Goal: Information Seeking & Learning: Find specific fact

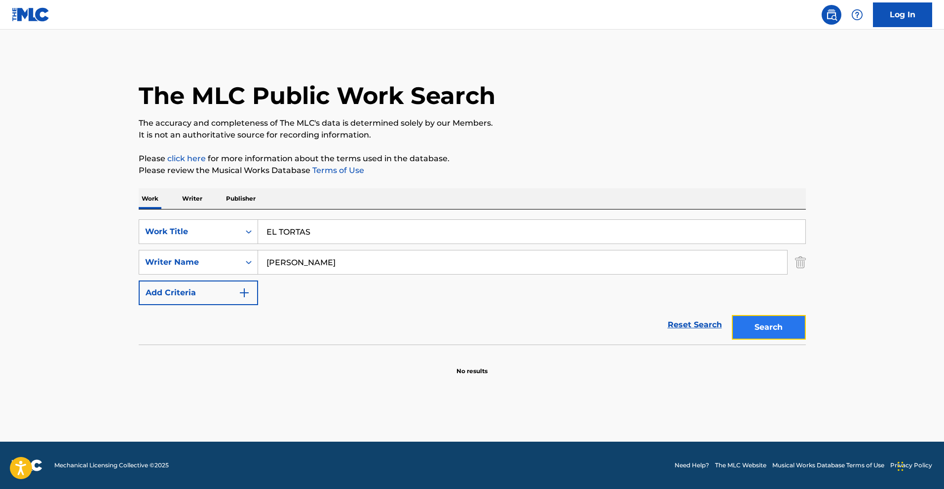
click at [763, 325] on button "Search" at bounding box center [769, 327] width 74 height 25
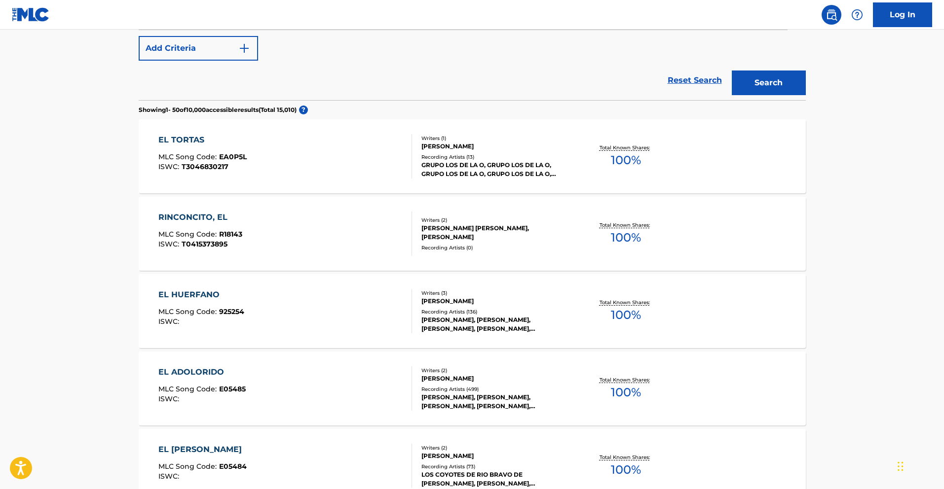
scroll to position [248, 0]
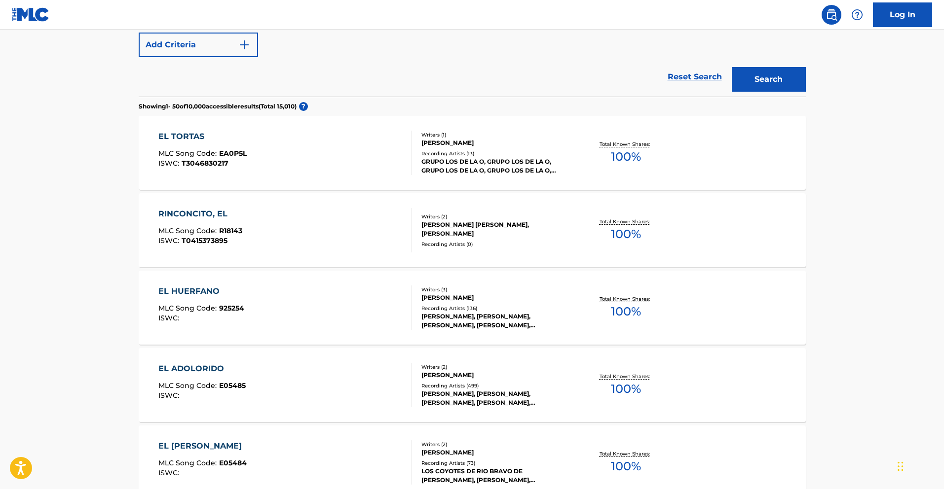
click at [195, 137] on div "EL TORTAS" at bounding box center [202, 137] width 88 height 12
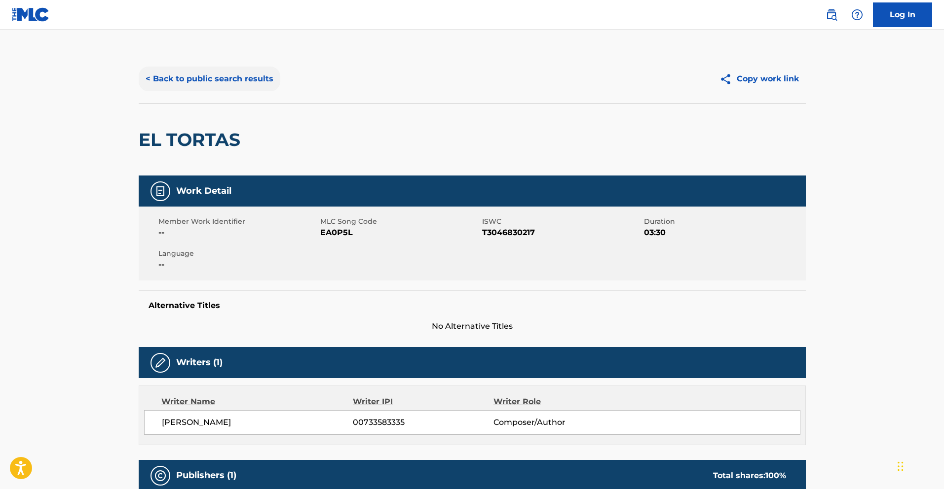
click at [177, 80] on button "< Back to public search results" at bounding box center [210, 79] width 142 height 25
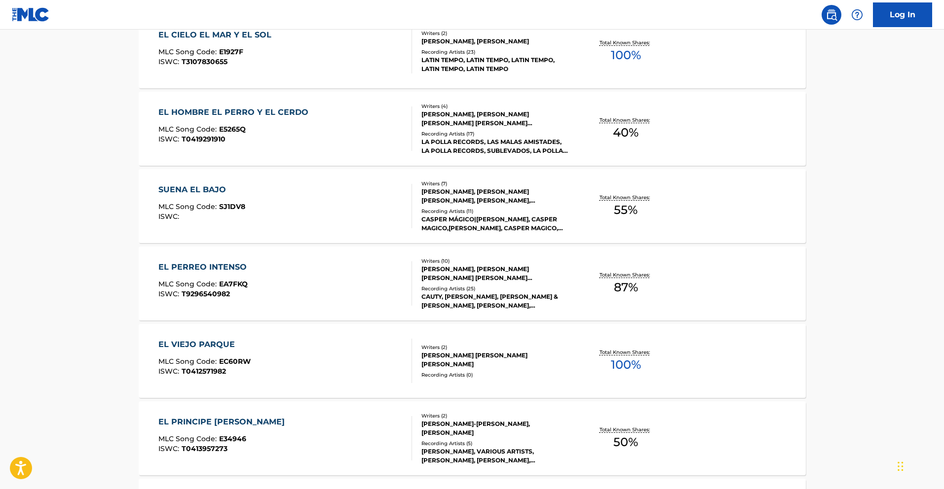
scroll to position [3847, 0]
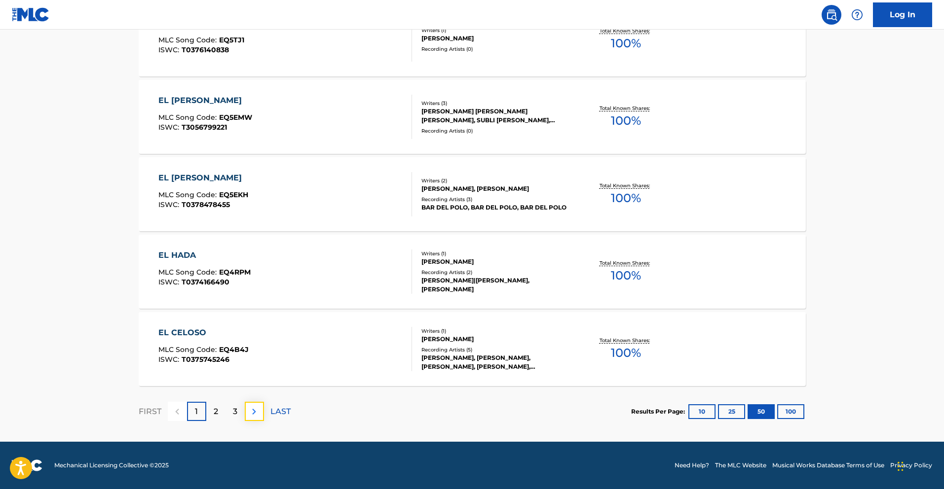
click at [255, 411] on img at bounding box center [254, 412] width 12 height 12
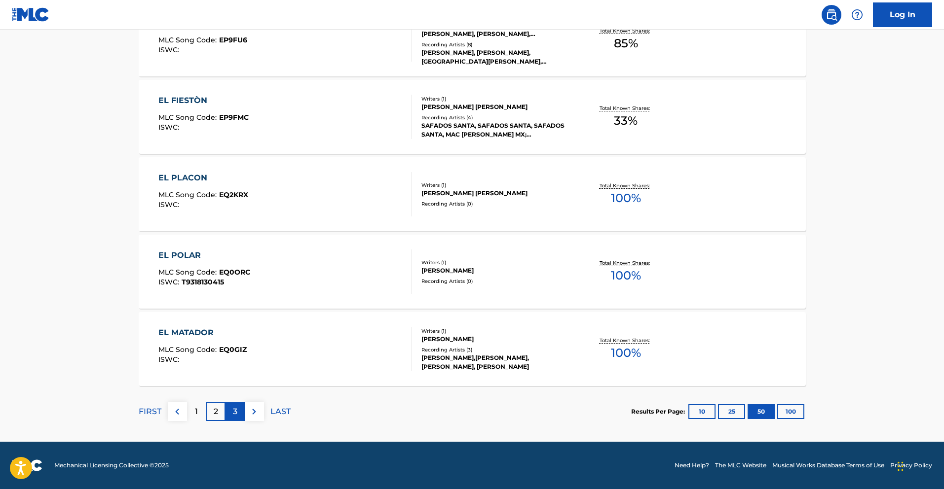
click at [237, 411] on div "3" at bounding box center [234, 411] width 19 height 19
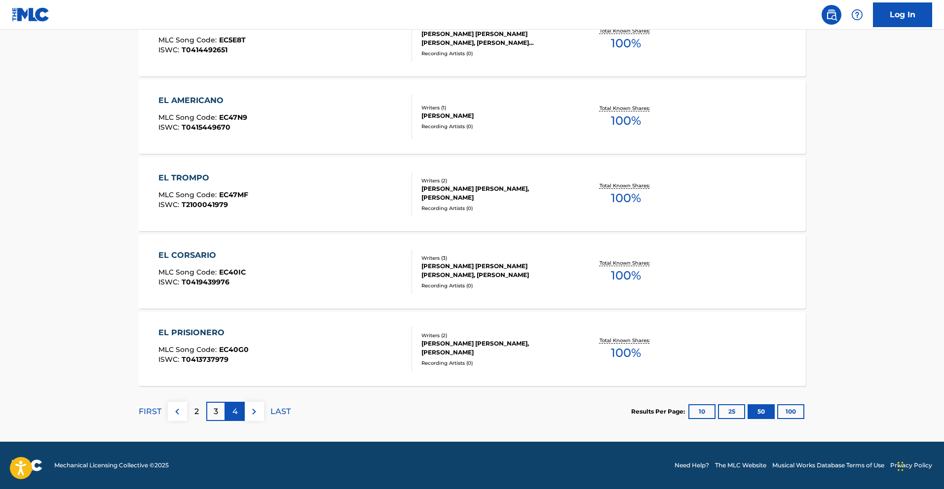
click at [235, 407] on p "4" at bounding box center [234, 412] width 5 height 12
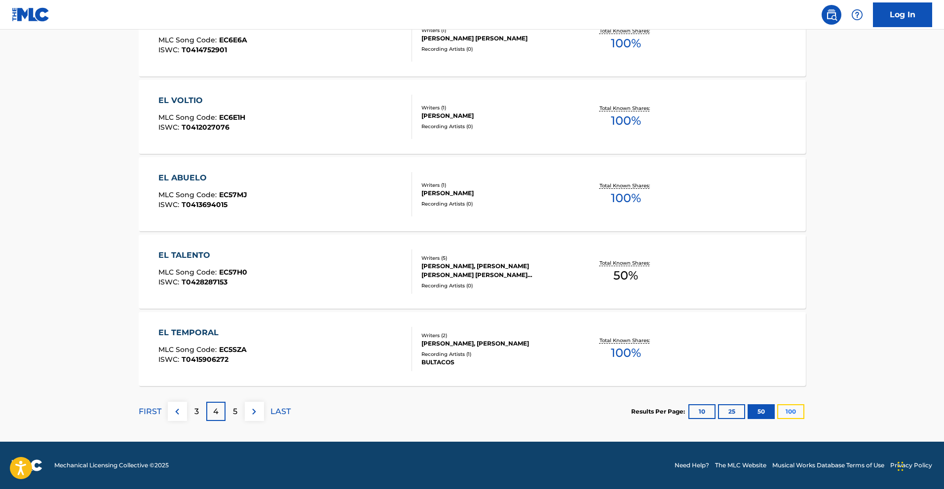
click at [782, 410] on button "100" at bounding box center [790, 412] width 27 height 15
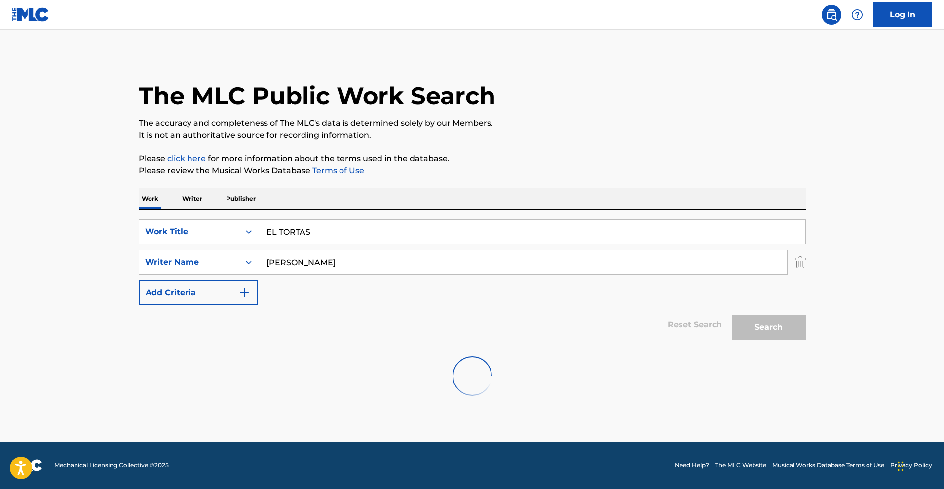
scroll to position [0, 0]
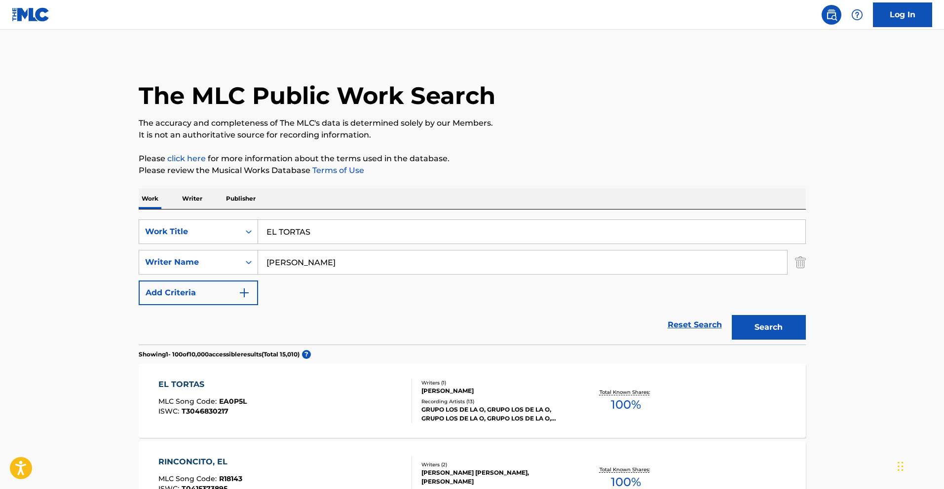
click at [307, 264] on input "[PERSON_NAME]" at bounding box center [522, 263] width 529 height 24
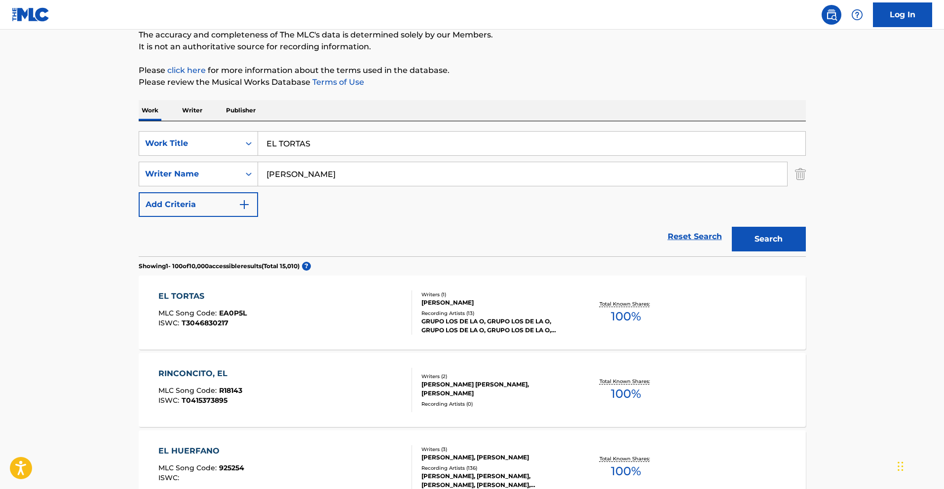
scroll to position [137, 0]
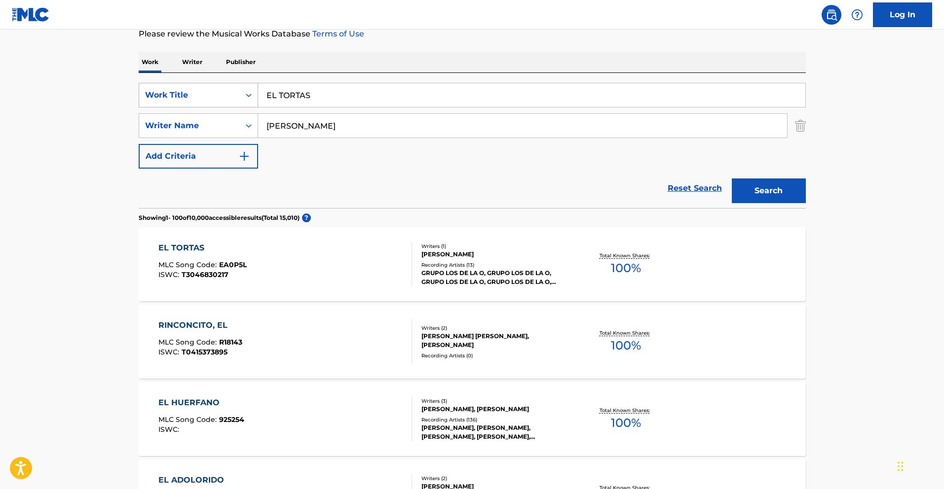
drag, startPoint x: 329, startPoint y: 101, endPoint x: 217, endPoint y: 91, distance: 111.9
click at [217, 91] on div "SearchWithCriteria013e72cf-d724-4bd8-841a-7961c132e85d Work Title EL TORTAS" at bounding box center [472, 95] width 667 height 25
paste input "2 XX (EN VIVO)"
type input "2 XX (EN VIVO)"
click at [779, 185] on button "Search" at bounding box center [769, 191] width 74 height 25
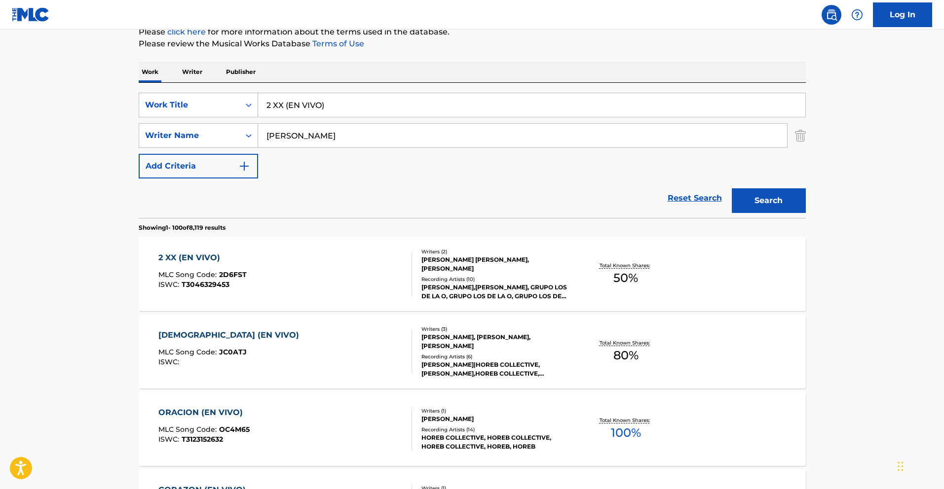
scroll to position [130, 0]
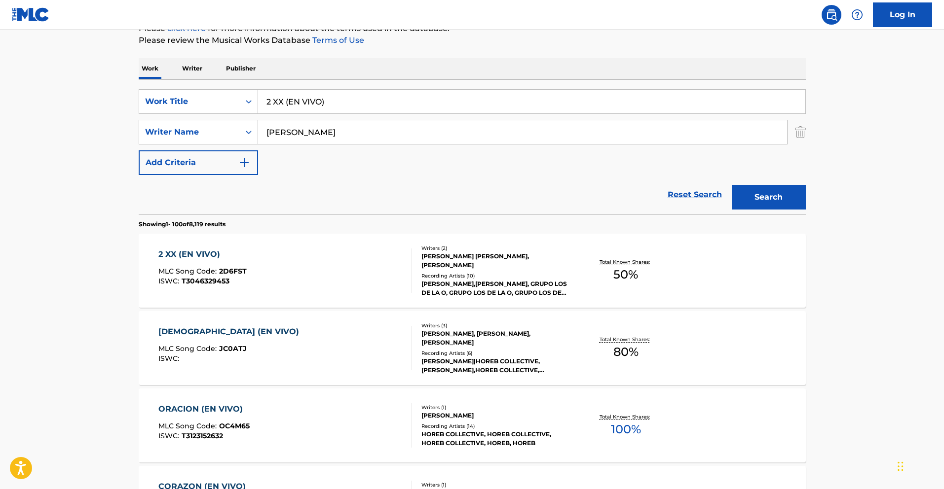
click at [209, 251] on div "2 XX (EN VIVO)" at bounding box center [202, 255] width 88 height 12
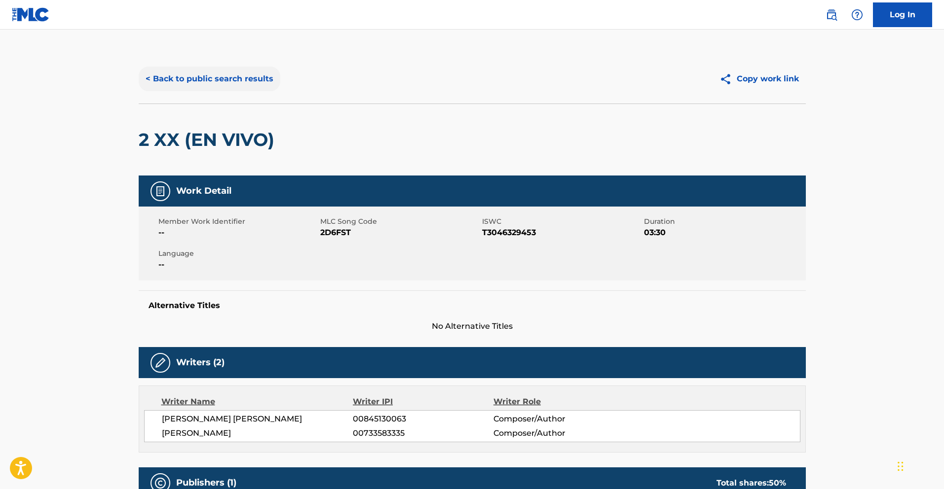
click at [221, 82] on button "< Back to public search results" at bounding box center [210, 79] width 142 height 25
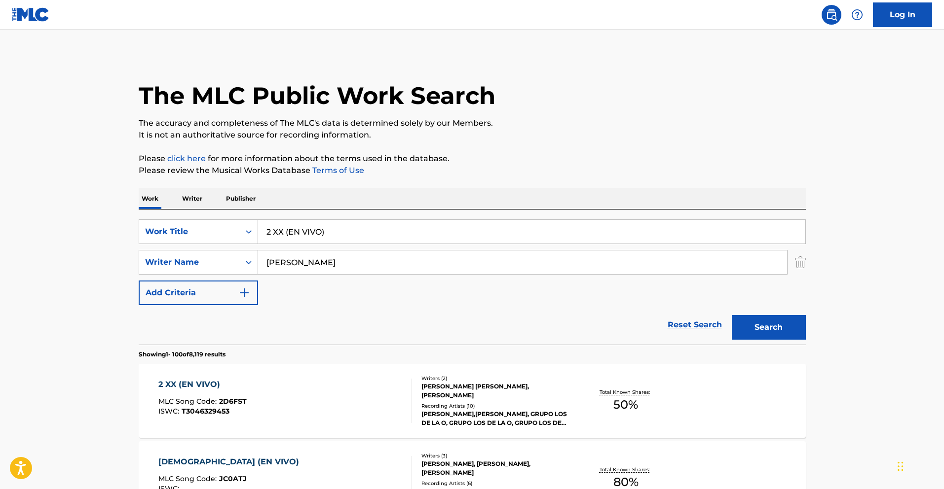
scroll to position [130, 0]
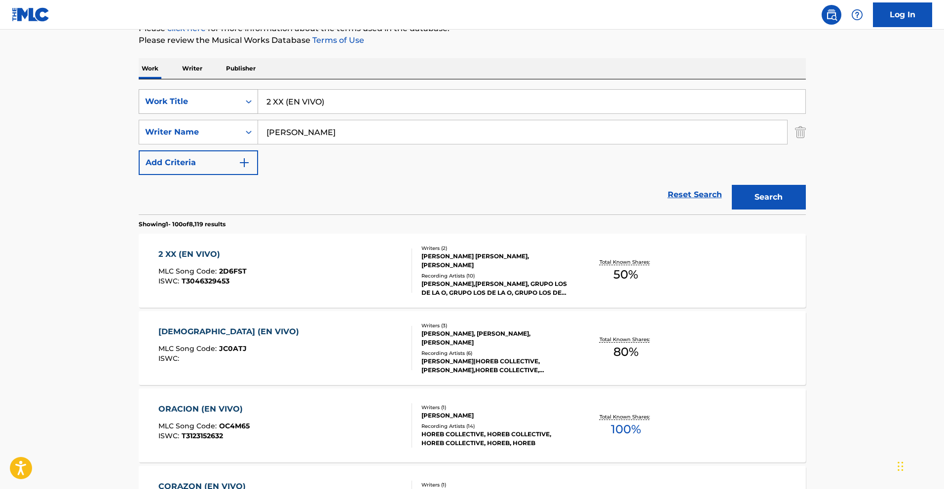
drag, startPoint x: 337, startPoint y: 108, endPoint x: 143, endPoint y: 96, distance: 194.2
click at [147, 96] on div "SearchWithCriteria013e72cf-d724-4bd8-841a-7961c132e85d Work Title 2 XX (EN VIVO)" at bounding box center [472, 101] width 667 height 25
paste input "EN LAS [PERSON_NAME]"
type input "EN LAS [PERSON_NAME] (EN VIVO)"
click at [762, 191] on button "Search" at bounding box center [769, 197] width 74 height 25
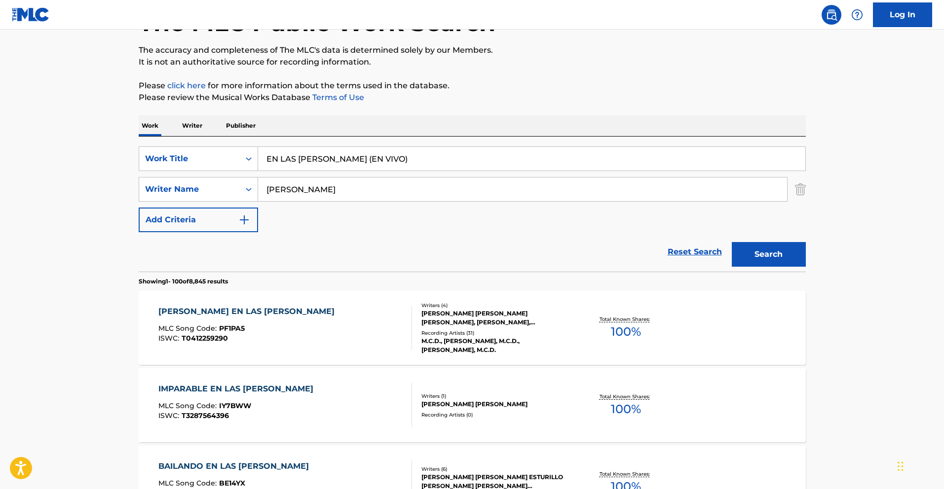
scroll to position [0, 0]
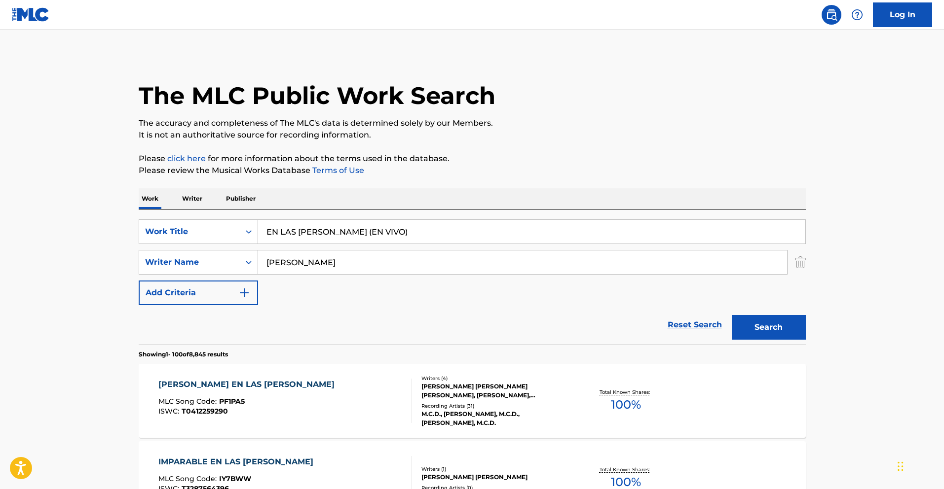
click at [266, 263] on input "[PERSON_NAME]" at bounding box center [522, 263] width 529 height 24
drag, startPoint x: 286, startPoint y: 263, endPoint x: 218, endPoint y: 259, distance: 68.2
click at [218, 259] on div "SearchWithCriteria2567b0bd-f1bf-44f2-bd62-c0bcf601c568 Writer Name [PERSON_NAME]" at bounding box center [472, 262] width 667 height 25
paste input "EN LAS [PERSON_NAME] (EN VIVO)"
drag, startPoint x: 419, startPoint y: 265, endPoint x: 188, endPoint y: 269, distance: 230.9
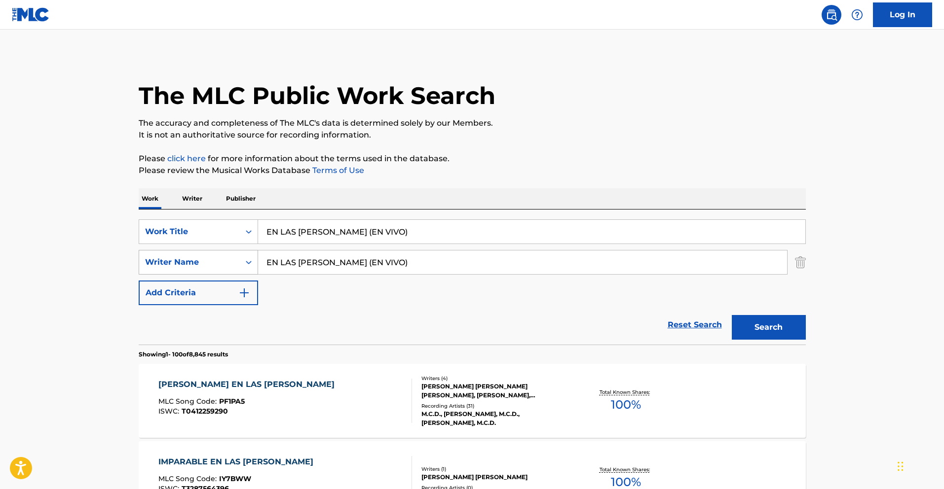
click at [188, 269] on div "SearchWithCriteria2567b0bd-f1bf-44f2-bd62-c0bcf601c568 Writer Name EN LAS [PERS…" at bounding box center [472, 262] width 667 height 25
drag, startPoint x: 415, startPoint y: 264, endPoint x: 236, endPoint y: 262, distance: 179.1
click at [236, 262] on div "SearchWithCriteria2567b0bd-f1bf-44f2-bd62-c0bcf601c568 Writer Name EN LAS [PERS…" at bounding box center [472, 262] width 667 height 25
paste input "[PERSON_NAME]"
type input "[PERSON_NAME]"
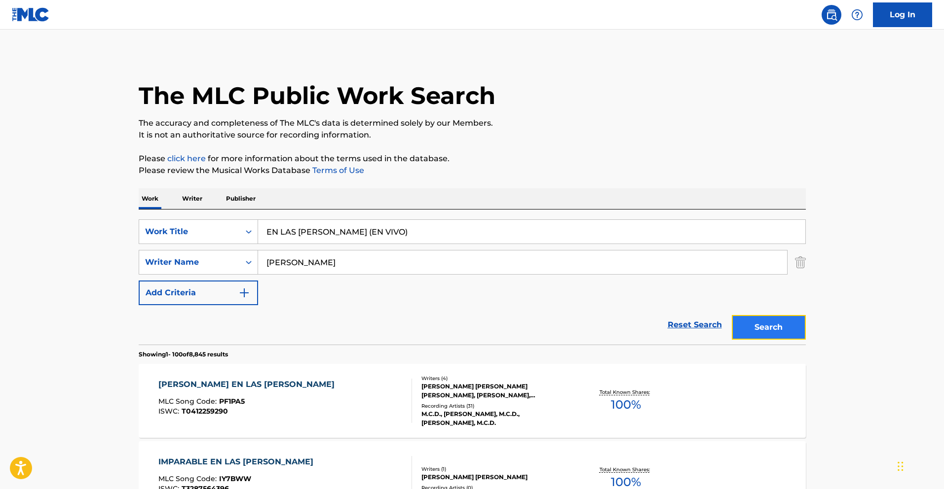
click at [779, 331] on button "Search" at bounding box center [769, 327] width 74 height 25
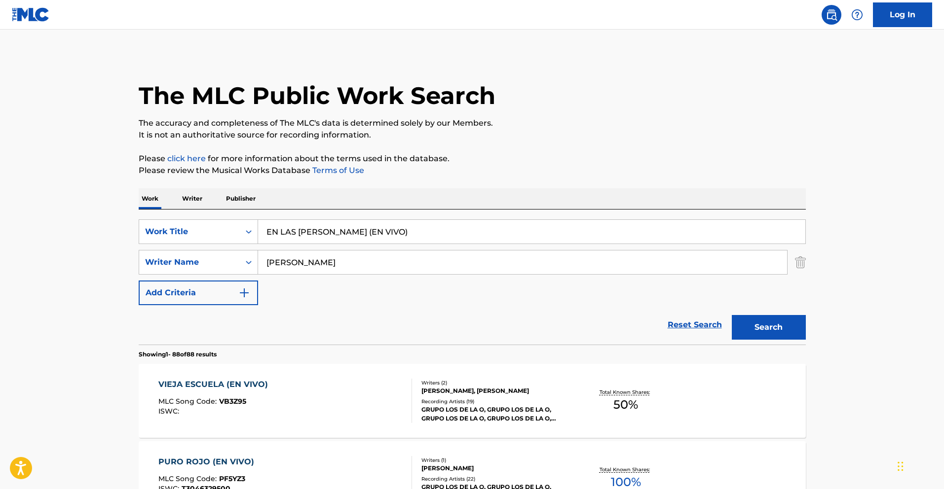
drag, startPoint x: 422, startPoint y: 232, endPoint x: 370, endPoint y: 233, distance: 51.8
click at [370, 233] on input "EN LAS [PERSON_NAME] (EN VIVO)" at bounding box center [531, 232] width 547 height 24
click at [768, 336] on button "Search" at bounding box center [769, 327] width 74 height 25
drag, startPoint x: 387, startPoint y: 234, endPoint x: 158, endPoint y: 227, distance: 229.0
click at [158, 226] on div "SearchWithCriteria013e72cf-d724-4bd8-841a-7961c132e85d Work Title EN LAS [PERSO…" at bounding box center [472, 232] width 667 height 25
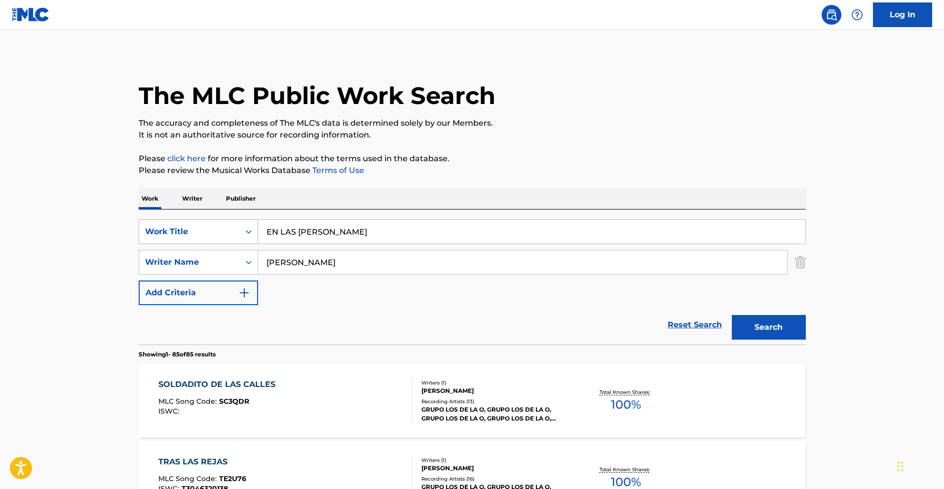
paste input "FOTOS DE REVISTA"
type input "FOTOS DE REVISTA"
click at [768, 325] on button "Search" at bounding box center [769, 327] width 74 height 25
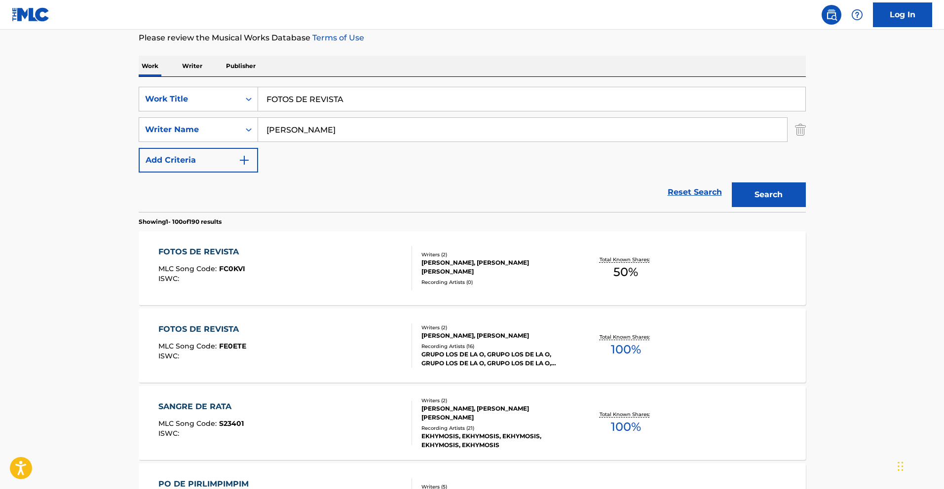
scroll to position [135, 0]
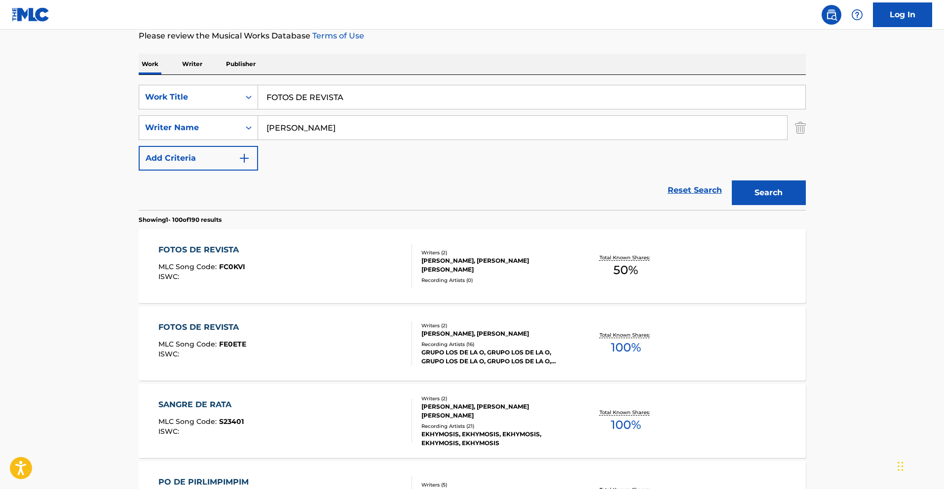
click at [216, 253] on div "FOTOS DE REVISTA" at bounding box center [201, 250] width 87 height 12
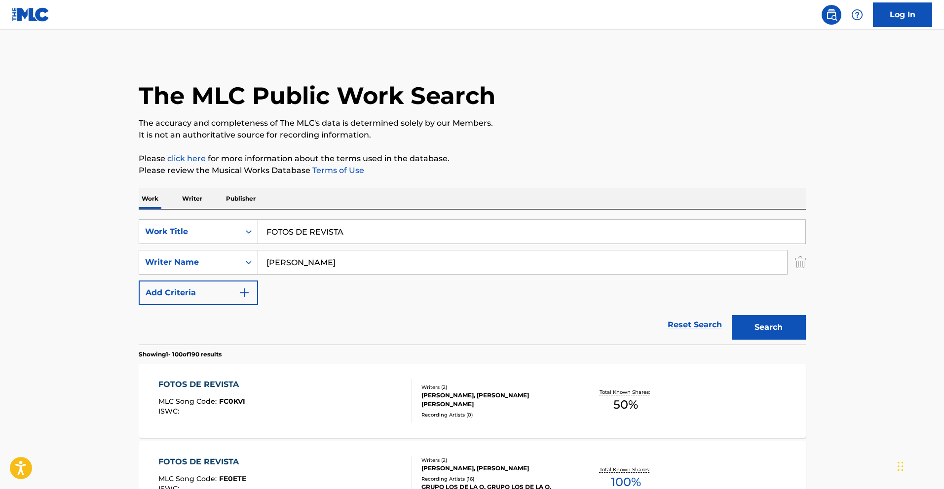
scroll to position [135, 0]
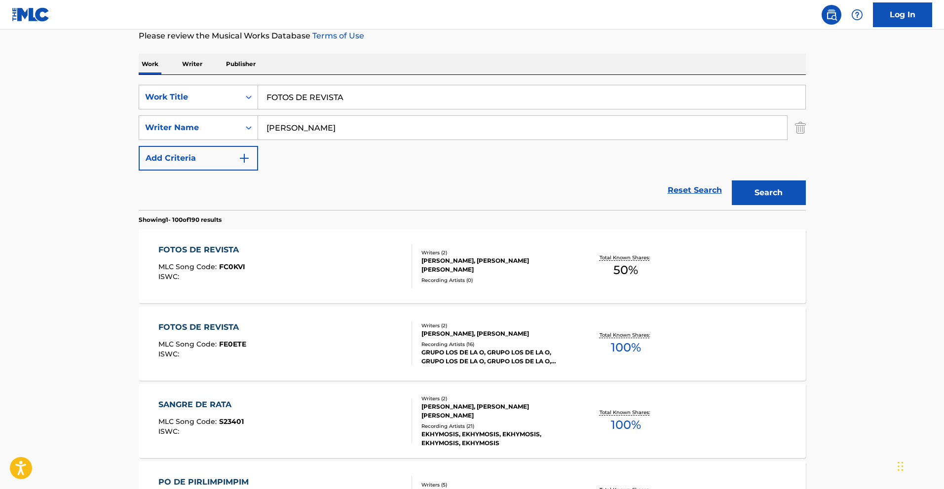
click at [204, 330] on div "FOTOS DE REVISTA" at bounding box center [202, 328] width 88 height 12
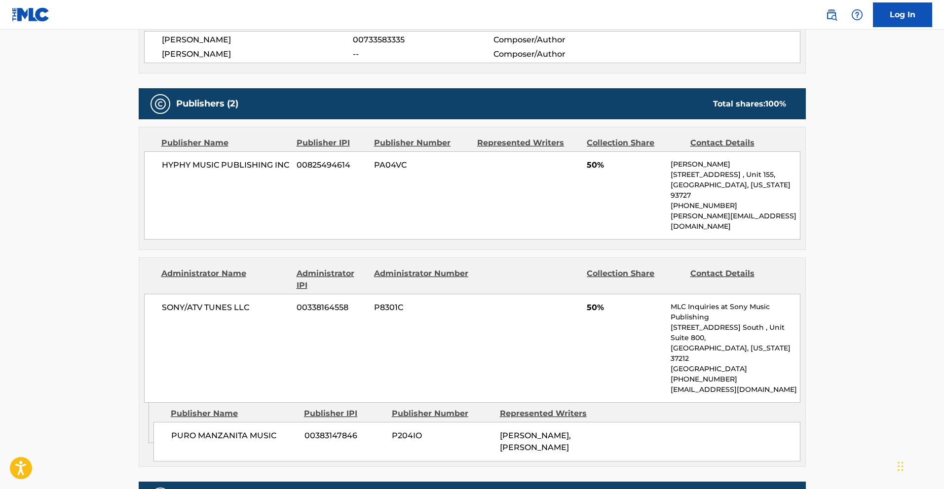
scroll to position [401, 0]
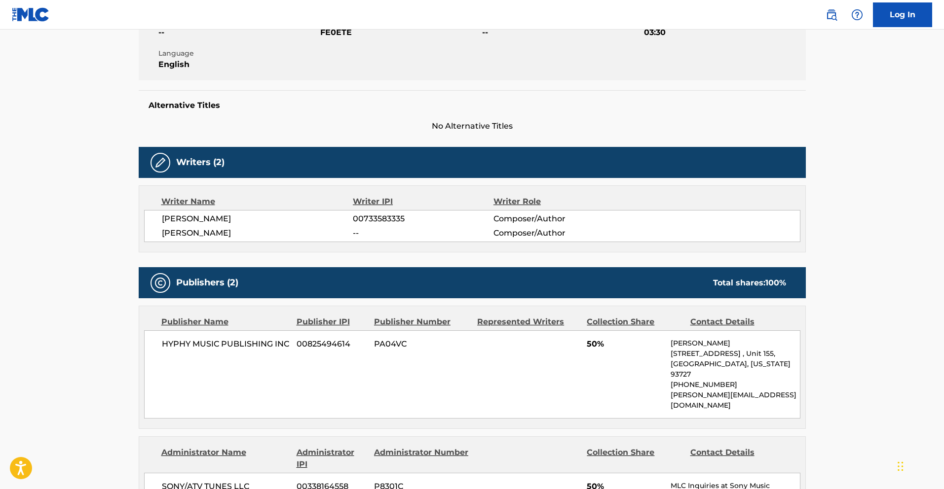
scroll to position [135, 0]
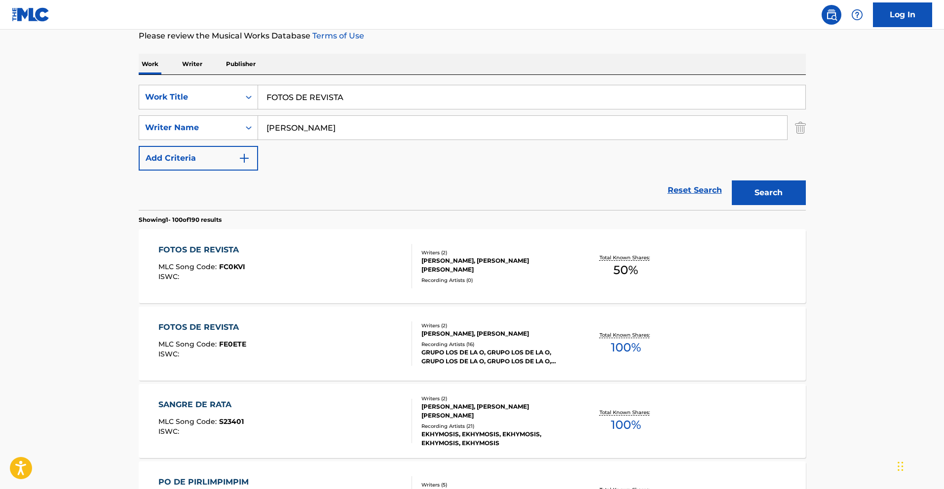
click at [225, 251] on div "FOTOS DE REVISTA" at bounding box center [201, 250] width 87 height 12
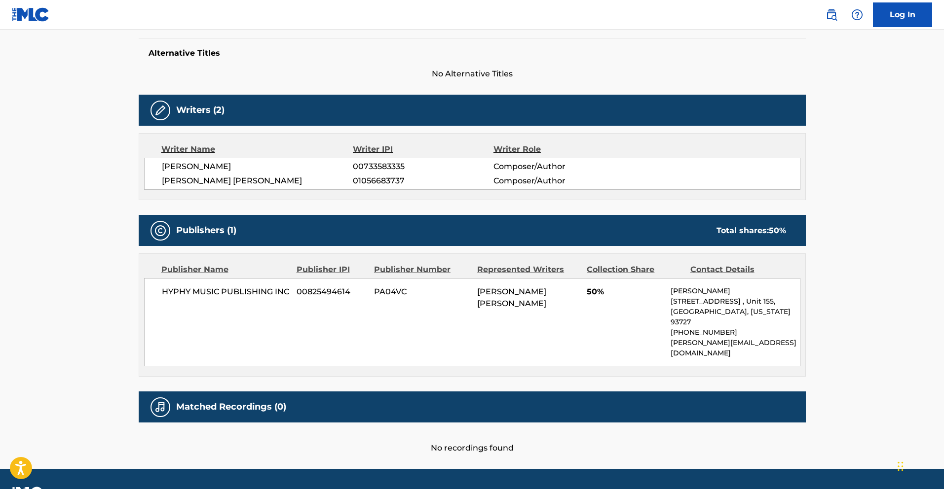
scroll to position [280, 0]
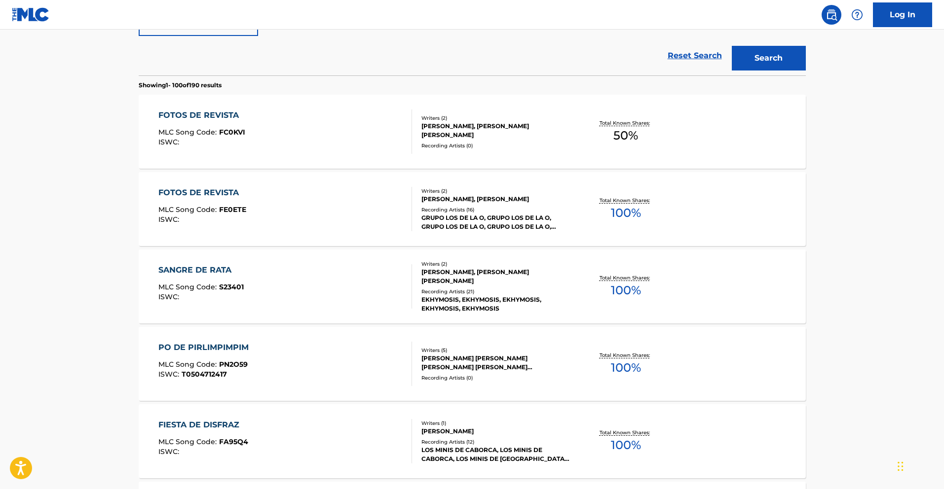
scroll to position [135, 0]
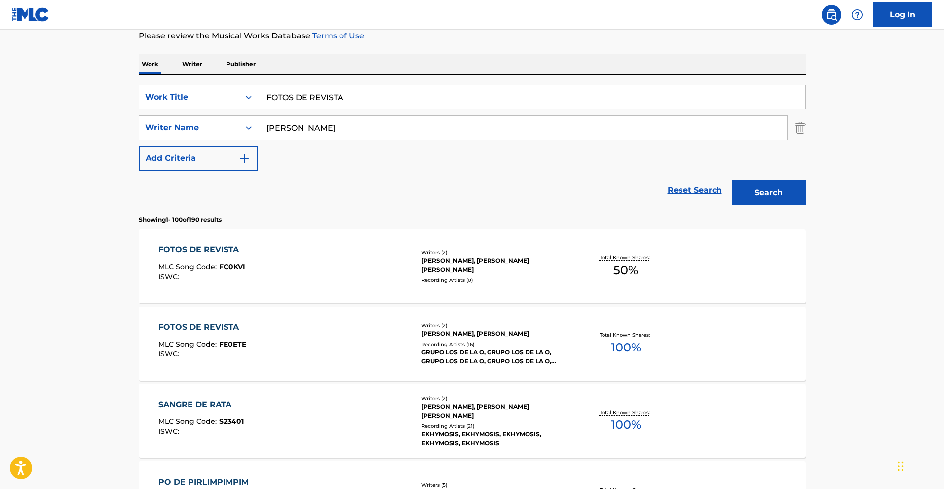
click at [244, 343] on span "FE0ETE" at bounding box center [232, 344] width 27 height 9
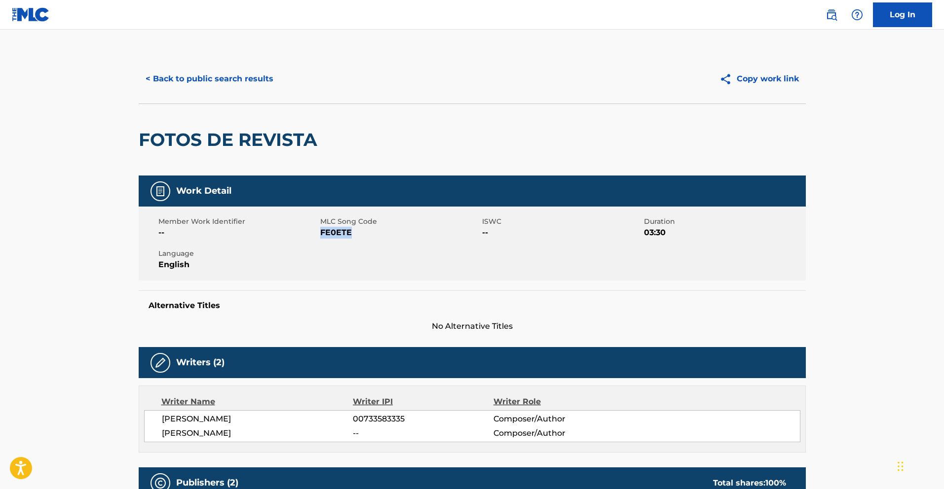
drag, startPoint x: 354, startPoint y: 234, endPoint x: 319, endPoint y: 233, distance: 35.0
click at [320, 233] on span "FE0ETE" at bounding box center [399, 233] width 159 height 12
copy span "FE0ETE"
drag, startPoint x: 304, startPoint y: 141, endPoint x: 137, endPoint y: 138, distance: 167.2
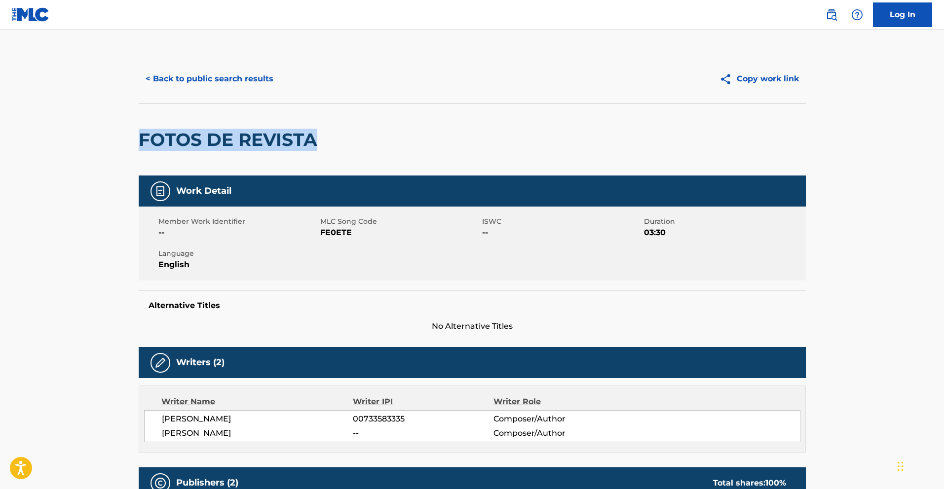
copy h2 "FOTOS DE REVISTA"
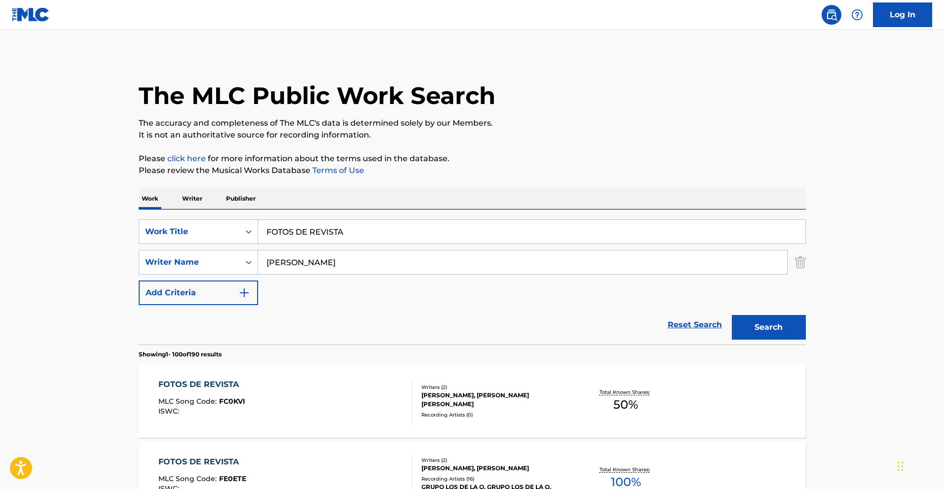
drag, startPoint x: 357, startPoint y: 236, endPoint x: 261, endPoint y: 235, distance: 95.7
click at [260, 235] on input "FOTOS DE REVISTA" at bounding box center [531, 232] width 547 height 24
paste input "EL GUACHE (EN VIVO)"
type input "EL GUACHE (EN VIVO)"
click at [785, 329] on button "Search" at bounding box center [769, 327] width 74 height 25
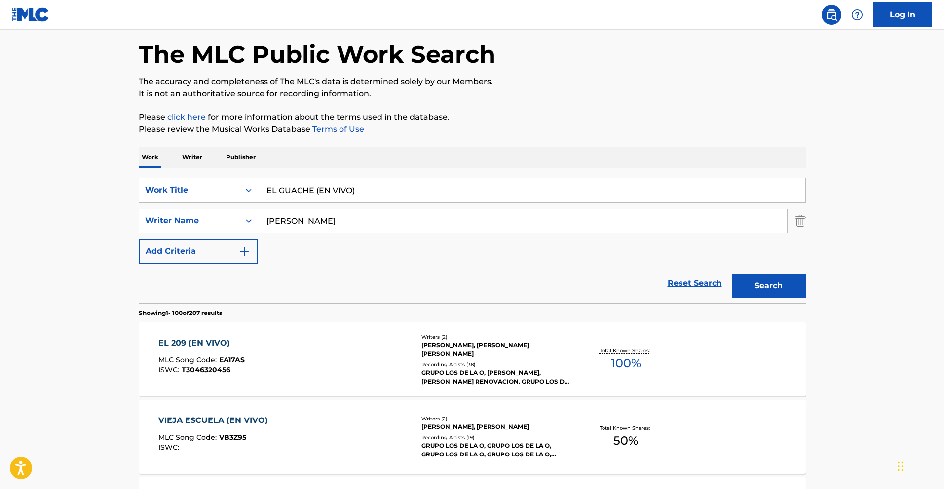
scroll to position [40, 0]
click at [354, 219] on input "[PERSON_NAME]" at bounding box center [522, 222] width 529 height 24
click at [358, 223] on input "[PERSON_NAME]" at bounding box center [522, 222] width 529 height 24
drag, startPoint x: 360, startPoint y: 222, endPoint x: 210, endPoint y: 212, distance: 150.3
click at [209, 212] on div "SearchWithCriteria2567b0bd-f1bf-44f2-bd62-c0bcf601c568 Writer Name [PERSON_NAME]" at bounding box center [472, 222] width 667 height 25
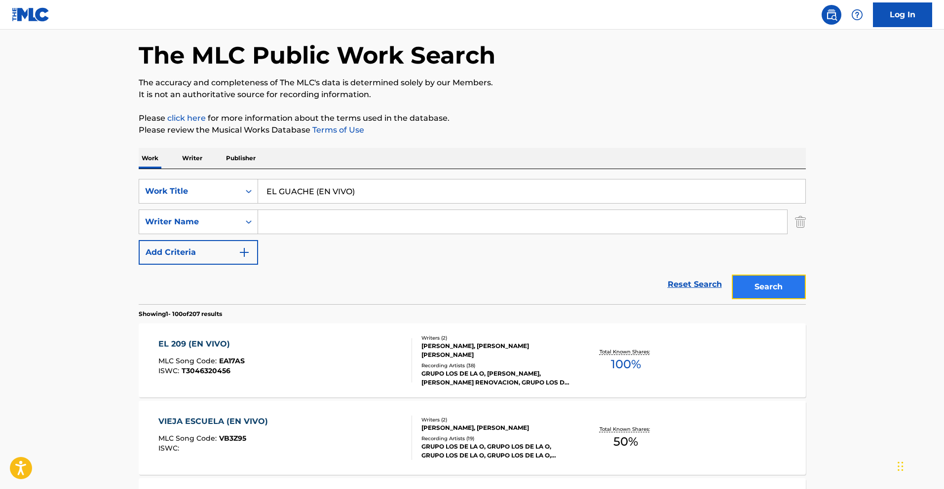
click at [775, 288] on button "Search" at bounding box center [769, 287] width 74 height 25
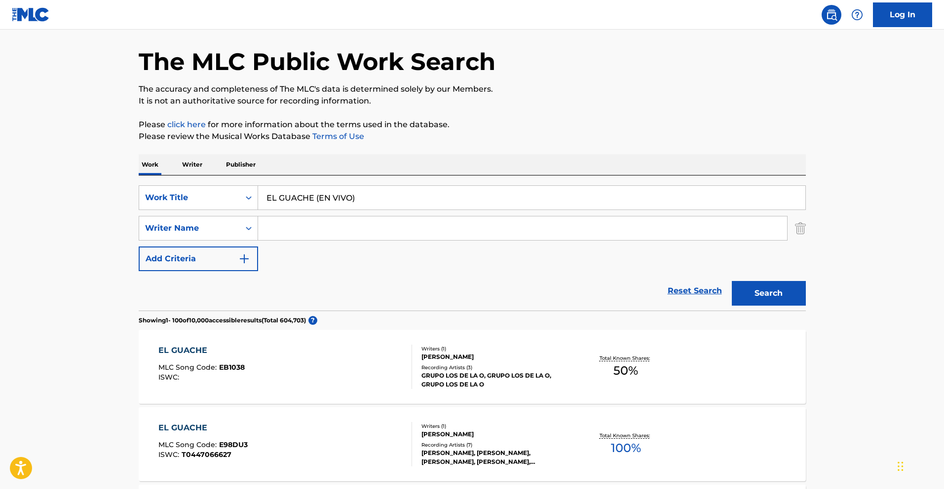
scroll to position [18, 0]
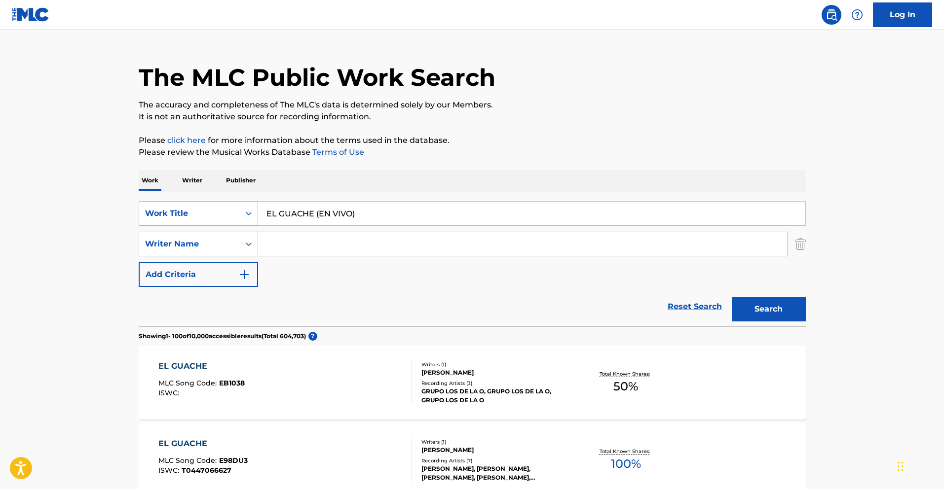
drag, startPoint x: 371, startPoint y: 215, endPoint x: 186, endPoint y: 212, distance: 185.0
click at [186, 212] on div "SearchWithCriteria013e72cf-d724-4bd8-841a-7961c132e85d Work Title EL GUACHE (EN…" at bounding box center [472, 213] width 667 height 25
paste input "PORTE FINO"
type input "PORTE FINO"
click at [754, 304] on button "Search" at bounding box center [769, 309] width 74 height 25
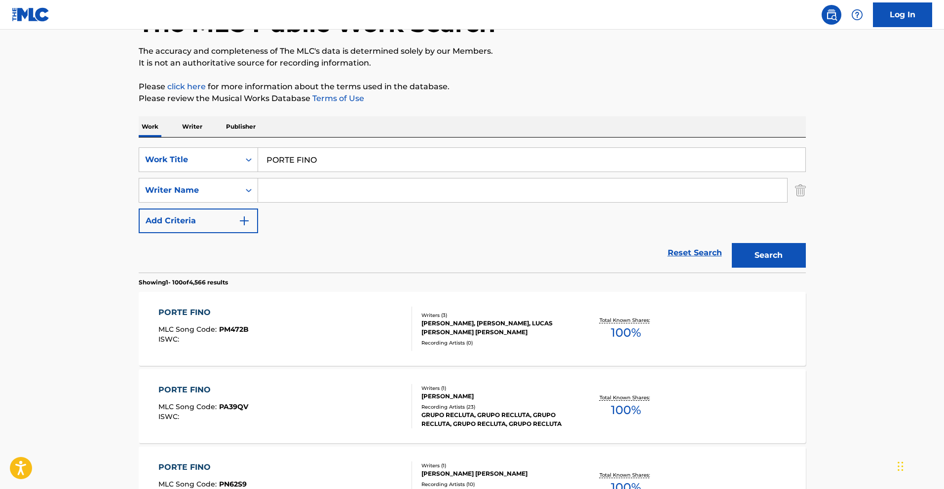
scroll to position [0, 0]
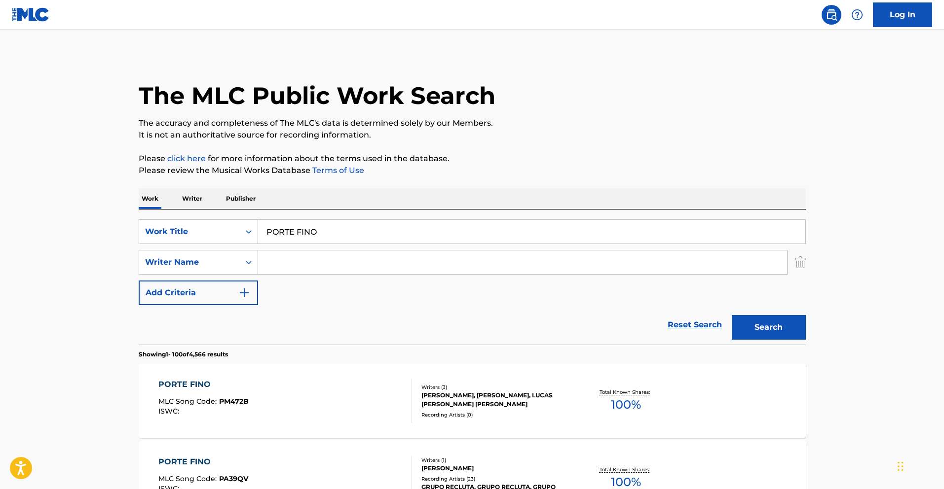
click at [337, 267] on input "Search Form" at bounding box center [522, 263] width 529 height 24
click at [775, 328] on button "Search" at bounding box center [769, 327] width 74 height 25
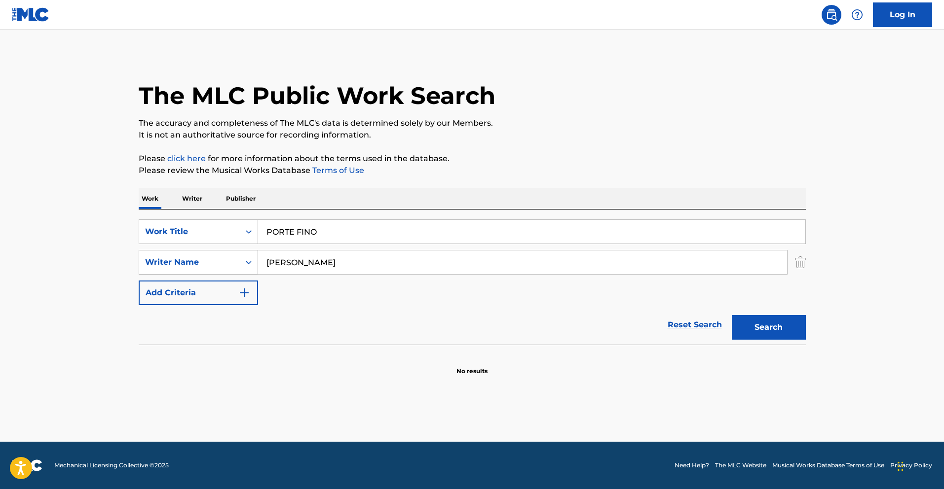
drag, startPoint x: 302, startPoint y: 262, endPoint x: 187, endPoint y: 261, distance: 114.9
click at [187, 261] on div "SearchWithCriteria2567b0bd-f1bf-44f2-bd62-c0bcf601c568 Writer Name [PERSON_NAME]" at bounding box center [472, 262] width 667 height 25
type input "[PERSON_NAME]"
click at [764, 326] on button "Search" at bounding box center [769, 327] width 74 height 25
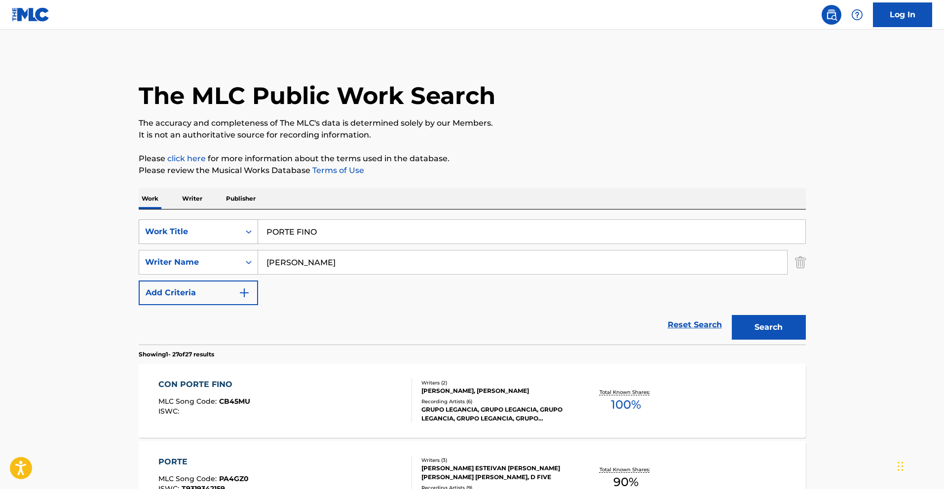
drag, startPoint x: 322, startPoint y: 232, endPoint x: 229, endPoint y: 225, distance: 93.0
click at [229, 225] on div "SearchWithCriteria013e72cf-d724-4bd8-841a-7961c132e85d Work Title PORTE FINO" at bounding box center [472, 232] width 667 height 25
paste input "[PERSON_NAME] (EN VIVO)"
click at [763, 321] on button "Search" at bounding box center [769, 327] width 74 height 25
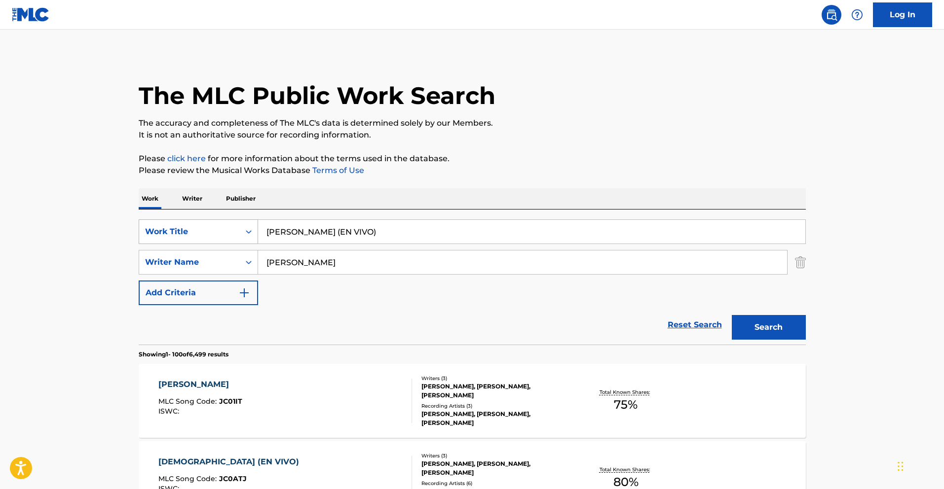
drag, startPoint x: 372, startPoint y: 233, endPoint x: 204, endPoint y: 232, distance: 167.7
click at [203, 231] on div "SearchWithCriteria013e72cf-d724-4bd8-841a-7961c132e85d Work Title [PERSON_NAME]…" at bounding box center [472, 232] width 667 height 25
paste input "SOY DIFERENTE"
type input "SOY DIFERENTE (EN VIVO)"
click at [773, 321] on button "Search" at bounding box center [769, 327] width 74 height 25
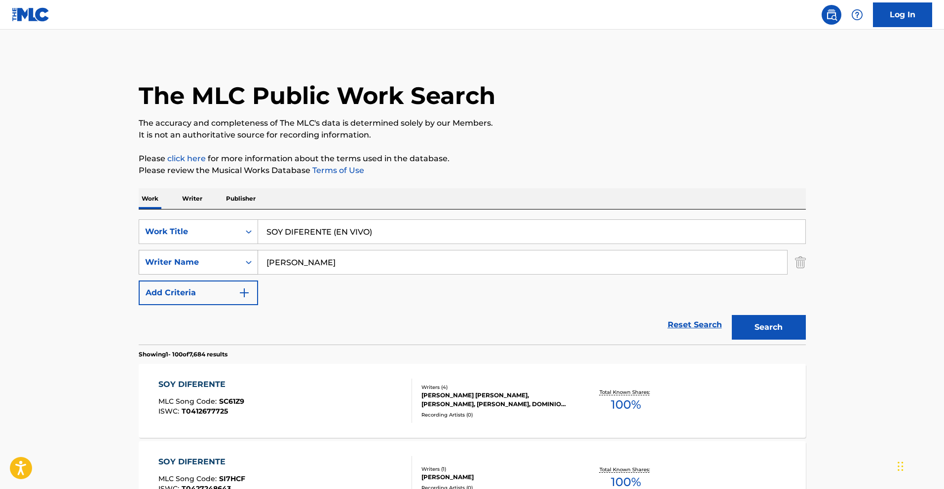
drag, startPoint x: 347, startPoint y: 267, endPoint x: 212, endPoint y: 262, distance: 135.2
click at [212, 262] on div "SearchWithCriteria2567b0bd-f1bf-44f2-bd62-c0bcf601c568 Writer Name [PERSON_NAME]" at bounding box center [472, 262] width 667 height 25
paste input "[PERSON_NAME]"
type input "[PERSON_NAME]"
drag, startPoint x: 404, startPoint y: 235, endPoint x: 266, endPoint y: 226, distance: 138.4
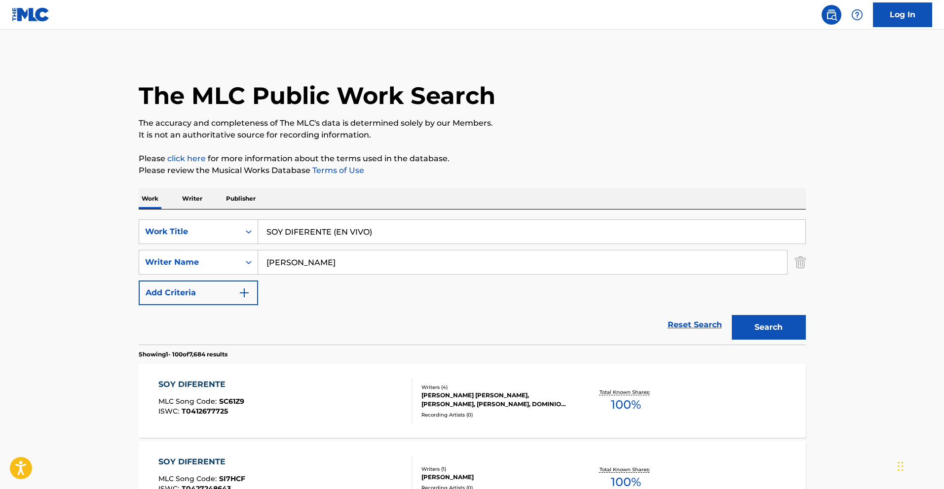
click at [266, 226] on input "SOY DIFERENTE (EN VIVO)" at bounding box center [531, 232] width 547 height 24
click at [181, 200] on p "Writer" at bounding box center [192, 198] width 26 height 21
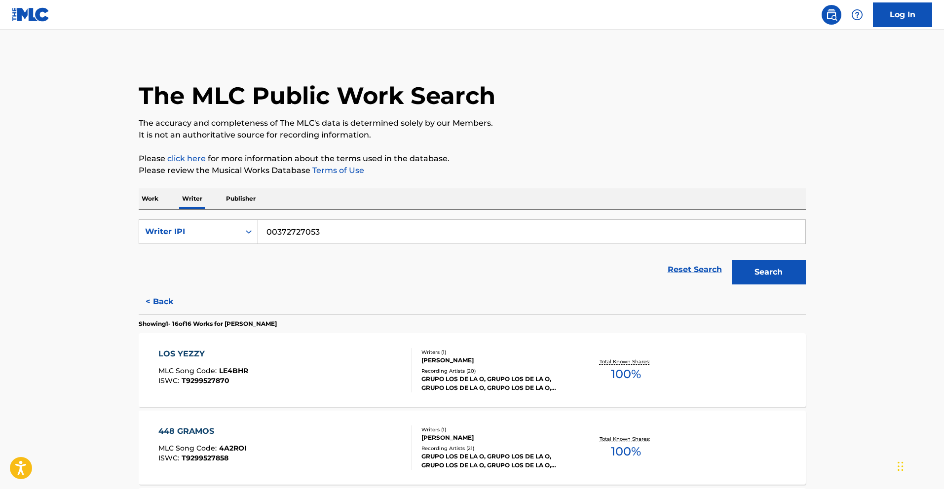
click at [222, 246] on form "SearchWithCriteriad65e7b01-6762-47f1-bd49-280d36c3211b Writer IPI 00372727053 R…" at bounding box center [472, 255] width 667 height 70
click at [223, 235] on div "Writer IPI" at bounding box center [189, 232] width 89 height 12
drag, startPoint x: 222, startPoint y: 255, endPoint x: 253, endPoint y: 249, distance: 31.2
click at [232, 252] on div "Writer Name" at bounding box center [198, 256] width 118 height 25
click at [356, 238] on input "Search Form" at bounding box center [531, 232] width 547 height 24
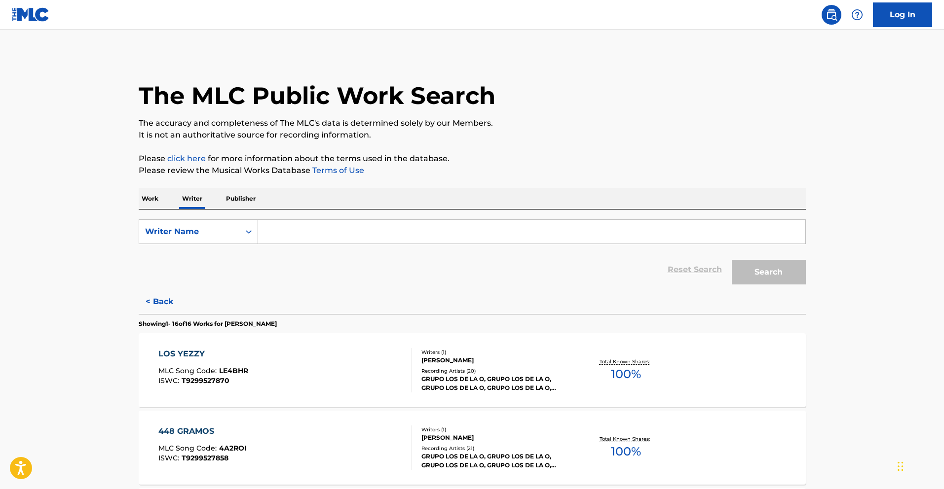
paste input "[PERSON_NAME]"
type input "[PERSON_NAME]"
click at [762, 266] on button "Search" at bounding box center [769, 272] width 74 height 25
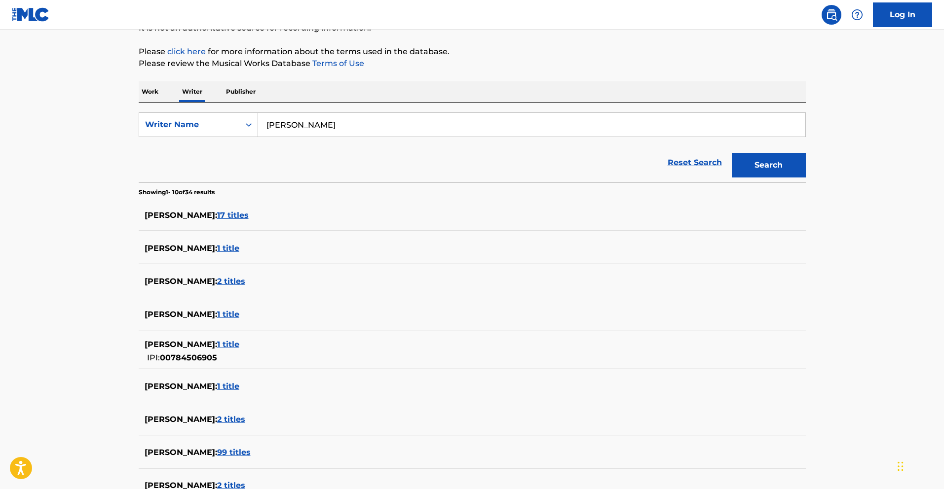
scroll to position [110, 0]
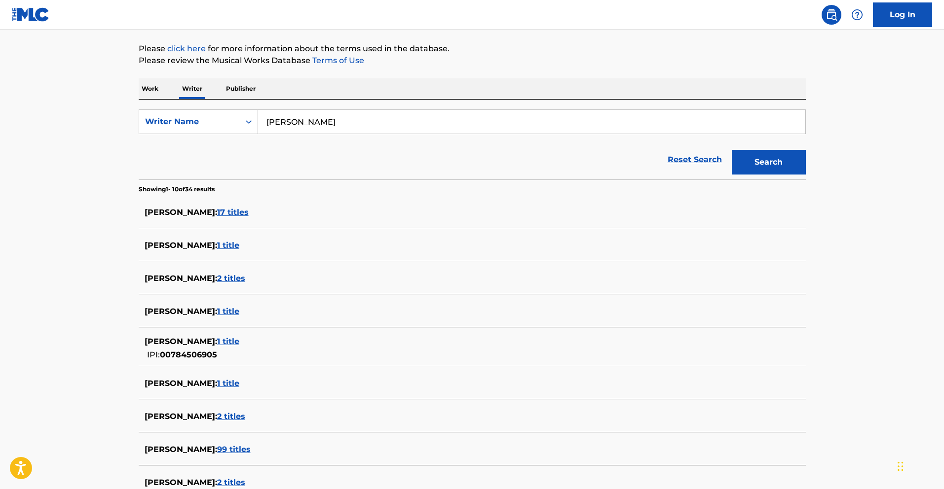
click at [246, 214] on span "17 titles" at bounding box center [233, 212] width 32 height 9
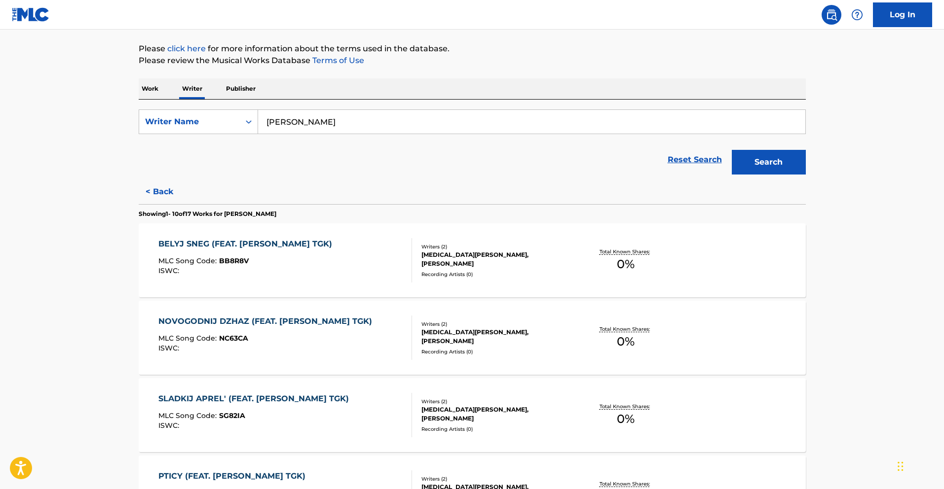
click at [290, 246] on div "BELYJ SNEG (FEAT. [PERSON_NAME] TGK)" at bounding box center [247, 244] width 179 height 12
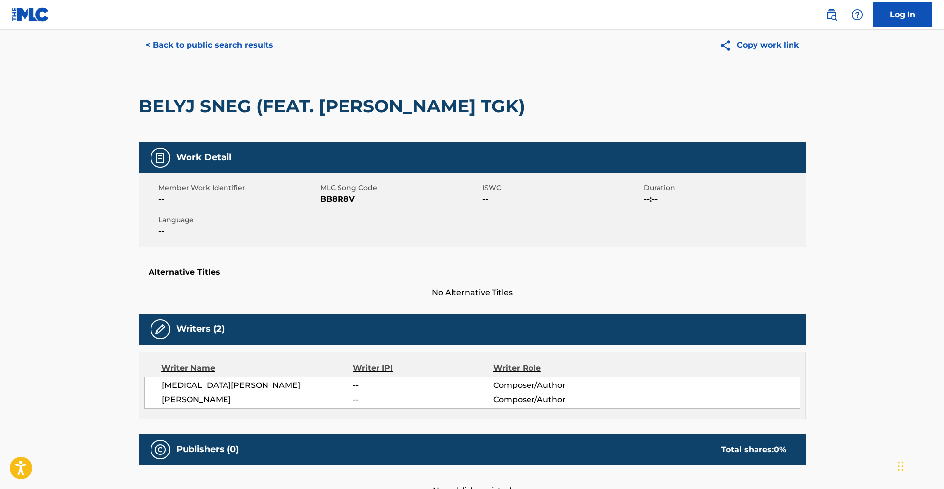
scroll to position [10, 0]
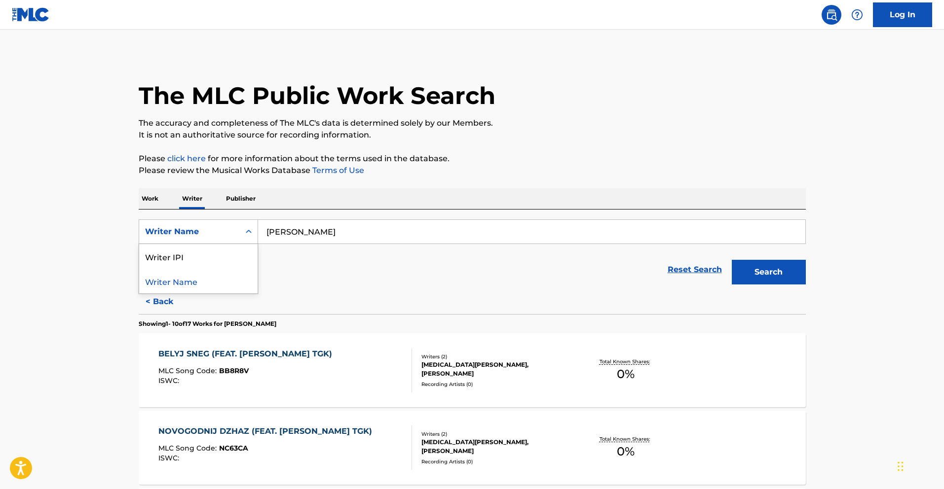
click at [231, 229] on div "Writer Name" at bounding box center [189, 232] width 89 height 12
click at [152, 197] on p "Work" at bounding box center [150, 198] width 23 height 21
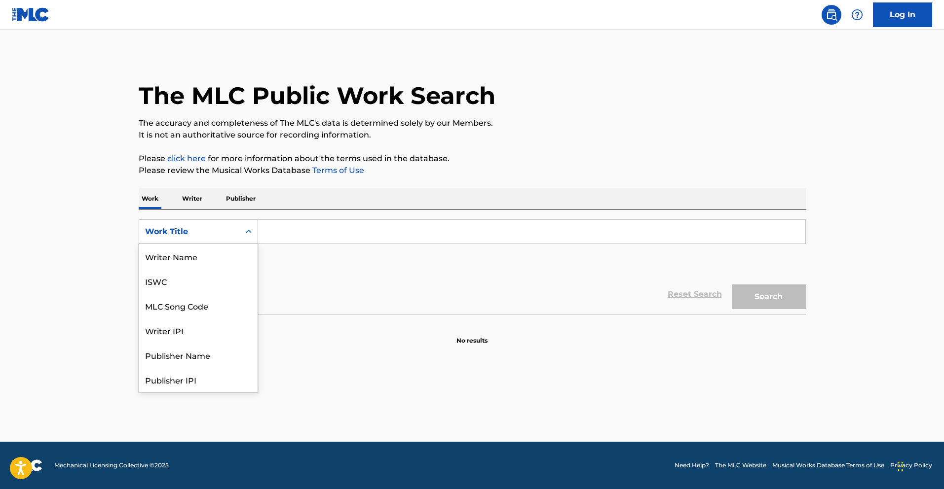
click at [198, 236] on div "Work Title" at bounding box center [189, 232] width 89 height 12
click at [104, 226] on main "The MLC Public Work Search The accuracy and completeness of The MLC's data is d…" at bounding box center [472, 236] width 944 height 412
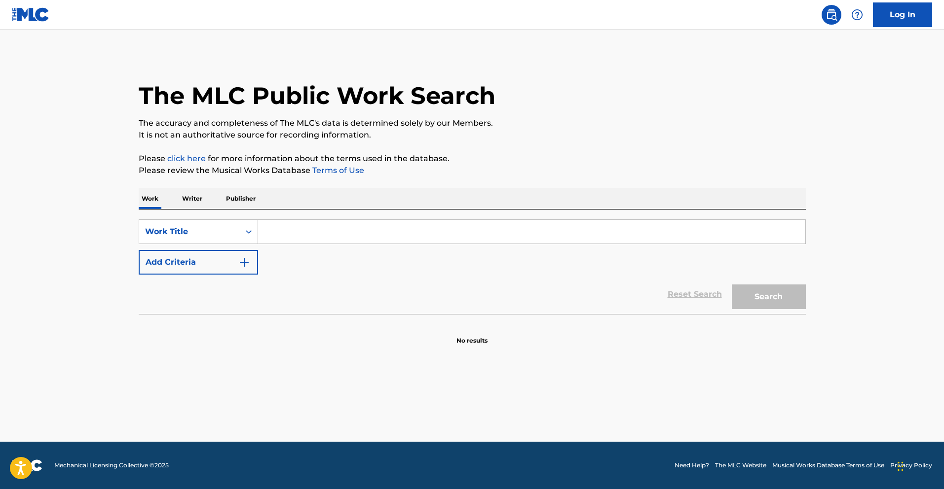
click at [197, 200] on p "Writer" at bounding box center [192, 198] width 26 height 21
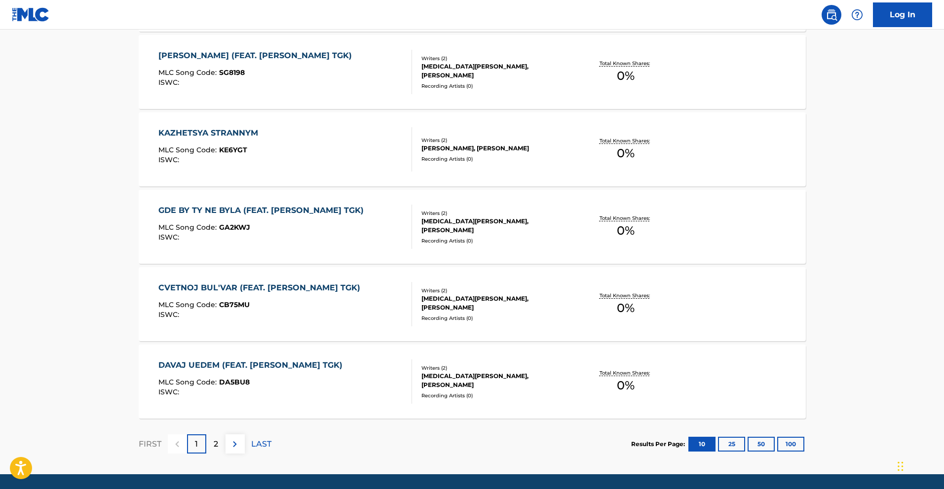
scroll to position [718, 0]
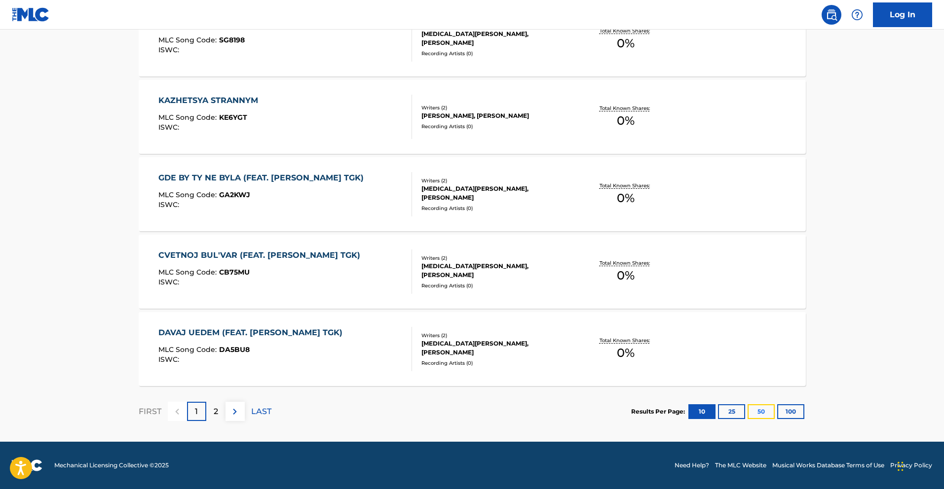
click at [760, 407] on button "50" at bounding box center [760, 412] width 27 height 15
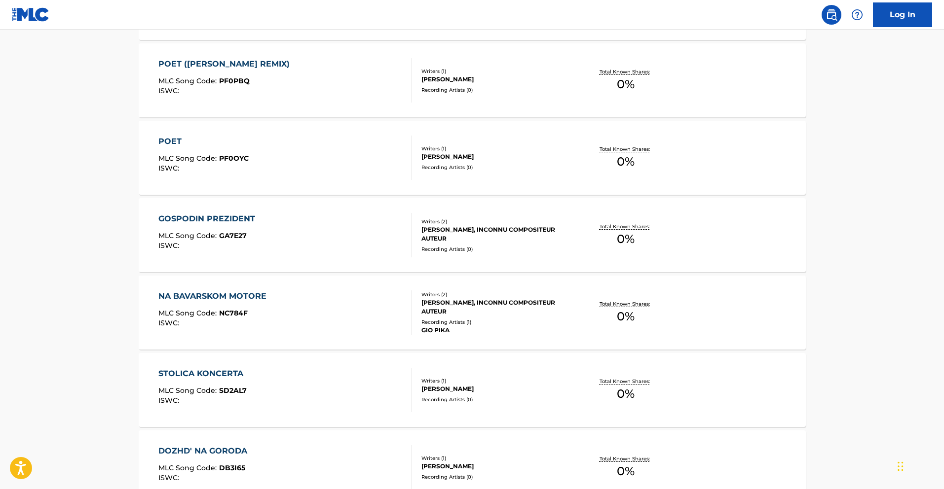
scroll to position [1256, 0]
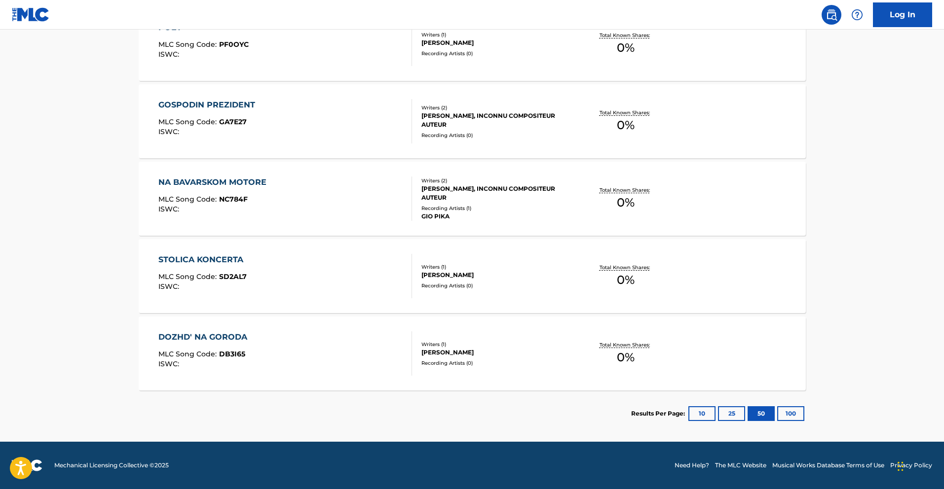
click at [241, 265] on div "STOLICA KONCERTA" at bounding box center [203, 260] width 90 height 12
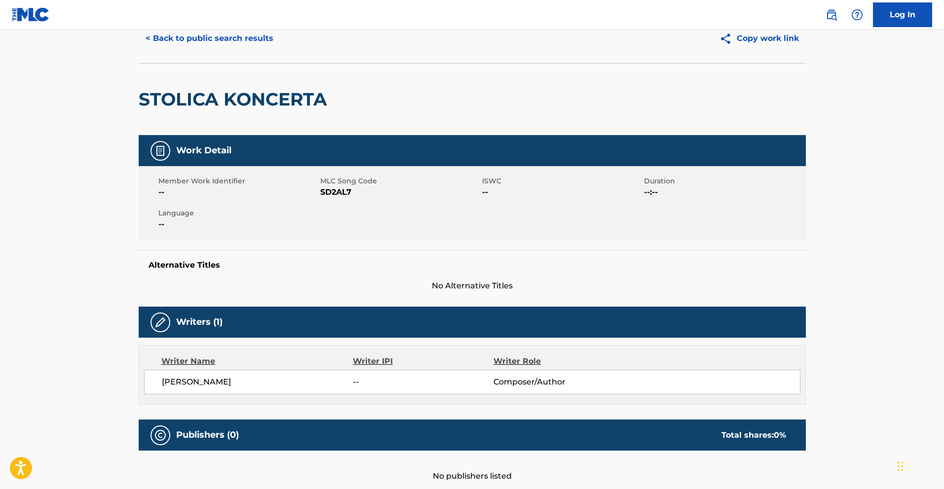
scroll to position [39, 0]
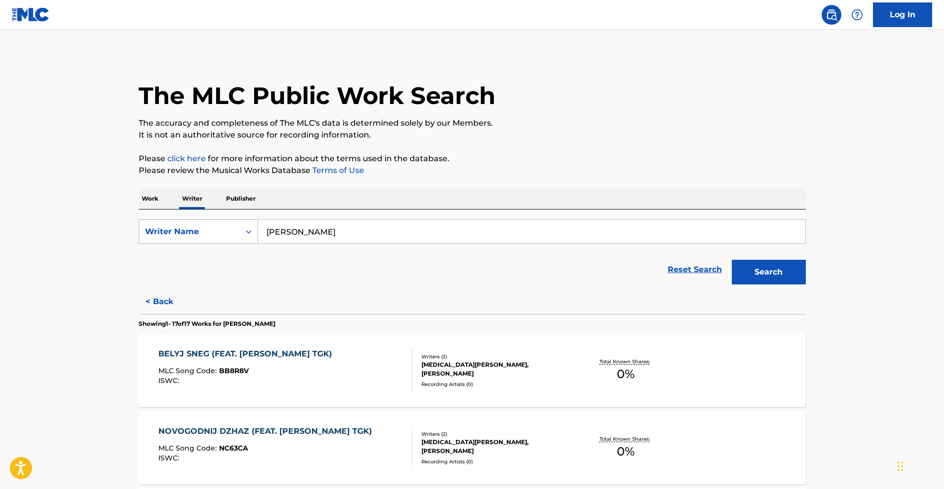
drag, startPoint x: 346, startPoint y: 237, endPoint x: 204, endPoint y: 224, distance: 143.1
click at [205, 224] on div "SearchWithCriteriabdcb873a-e766-49da-a1af-93d2d30b0395 Writer Name [PERSON_NAME]" at bounding box center [472, 232] width 667 height 25
paste input "y [PERSON_NAME]"
type input "[PERSON_NAME]"
click at [770, 266] on button "Search" at bounding box center [769, 272] width 74 height 25
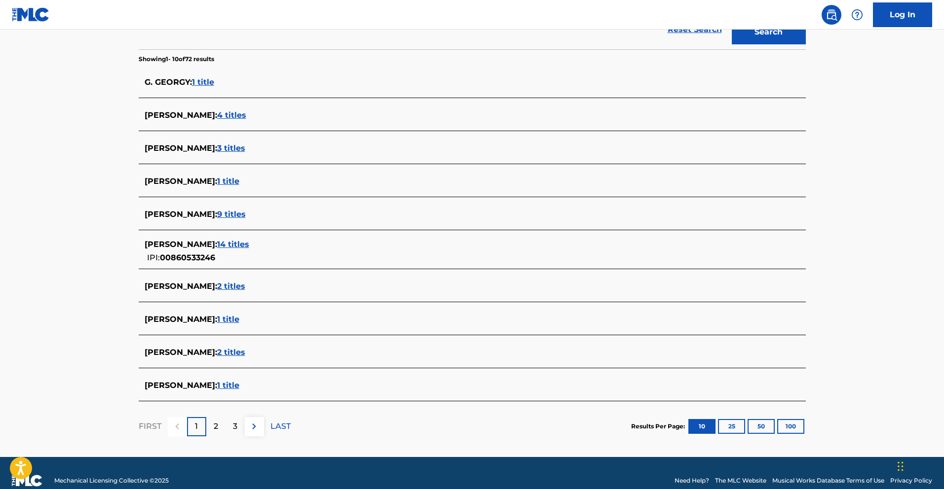
scroll to position [256, 0]
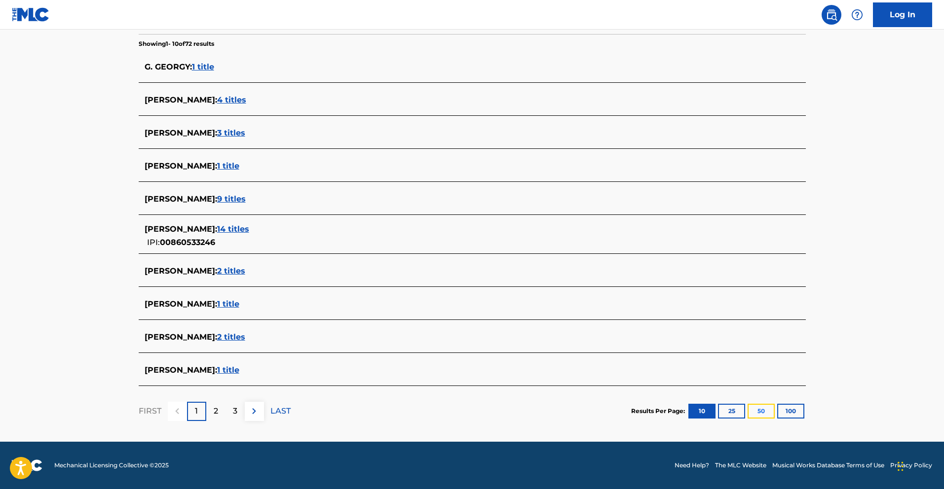
click at [764, 415] on button "50" at bounding box center [760, 411] width 27 height 15
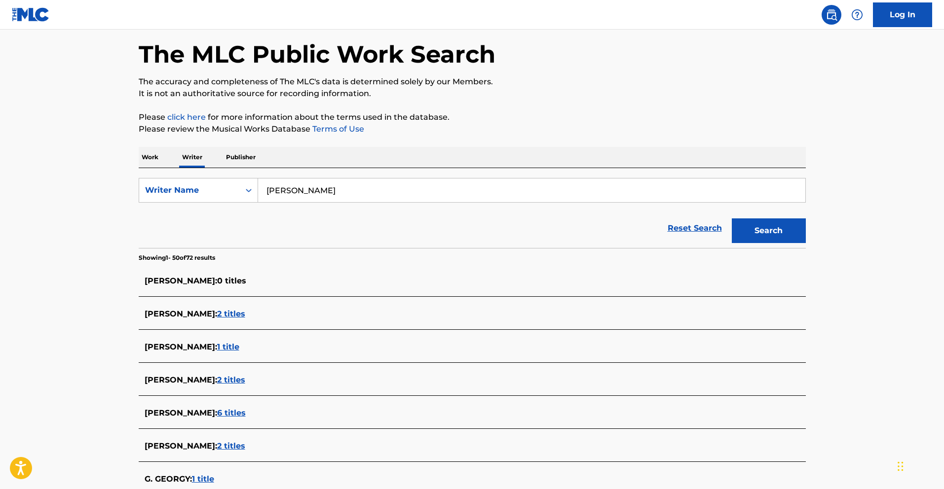
scroll to position [0, 0]
